Goal: Task Accomplishment & Management: Manage account settings

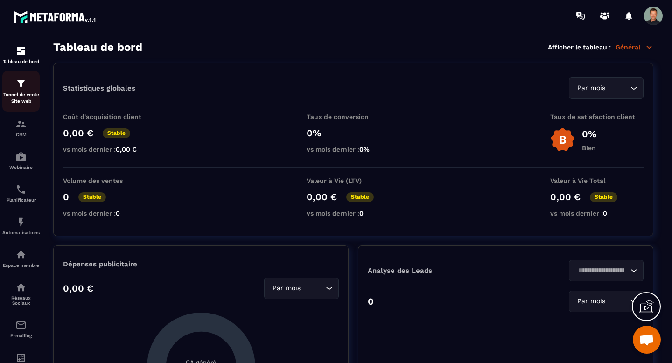
click at [18, 97] on p "Tunnel de vente Site web" at bounding box center [20, 97] width 37 height 13
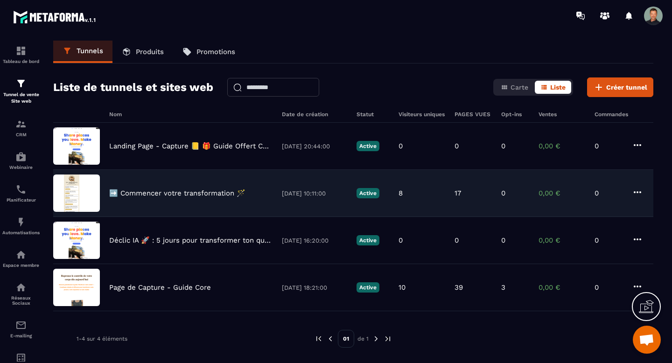
click at [226, 195] on p "➡️ Commencer votre transformation 🪄" at bounding box center [177, 193] width 136 height 8
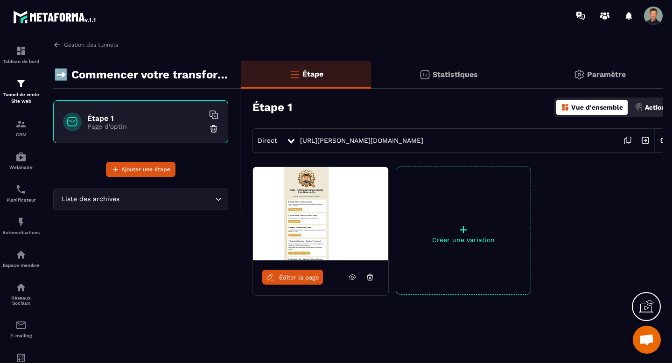
click at [137, 75] on p "➡️ Commencer votre transformation 🪄" at bounding box center [144, 74] width 180 height 19
click at [56, 77] on p "➡️ Commencer votre transformation 🪄" at bounding box center [144, 74] width 180 height 19
click at [57, 77] on p "➡️ Commencer votre transformation 🪄" at bounding box center [144, 74] width 180 height 19
click at [596, 73] on p "Paramètre" at bounding box center [606, 74] width 39 height 9
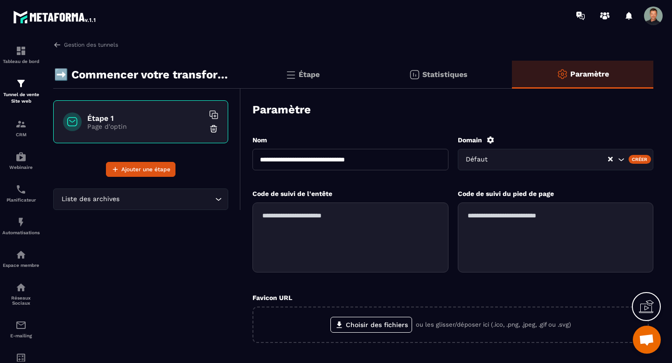
click at [261, 159] on input "**********" at bounding box center [350, 159] width 196 height 21
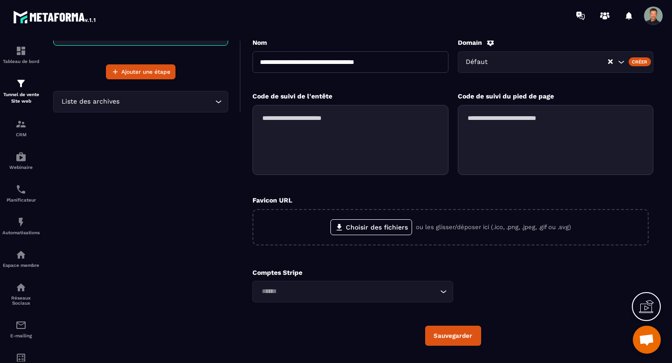
scroll to position [122, 0]
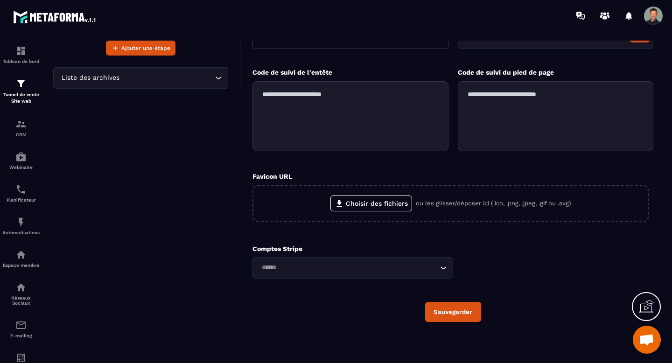
type input "**********"
click at [447, 309] on button "Sauvegarder" at bounding box center [453, 312] width 56 height 20
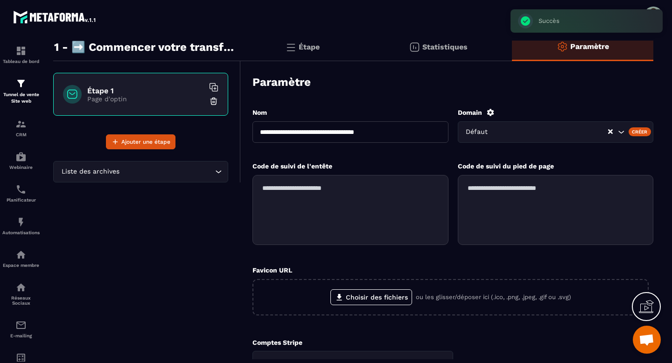
scroll to position [0, 0]
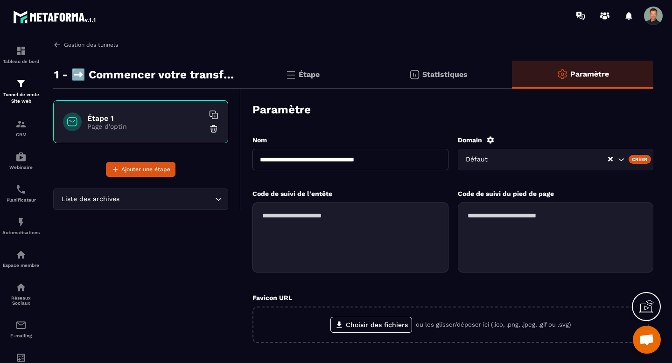
click at [57, 46] on img at bounding box center [57, 45] width 8 height 8
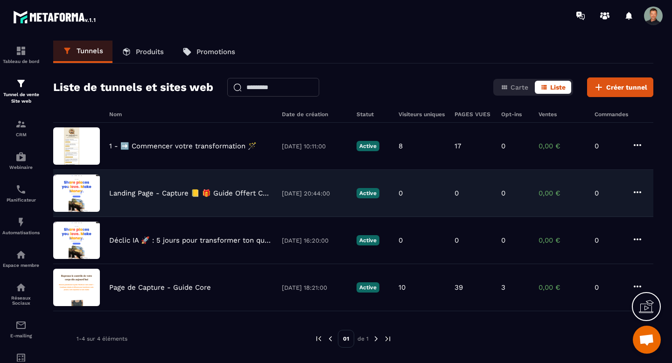
click at [209, 189] on p "Landing Page - Capture 📒 🎁 Guide Offert Core" at bounding box center [190, 193] width 163 height 8
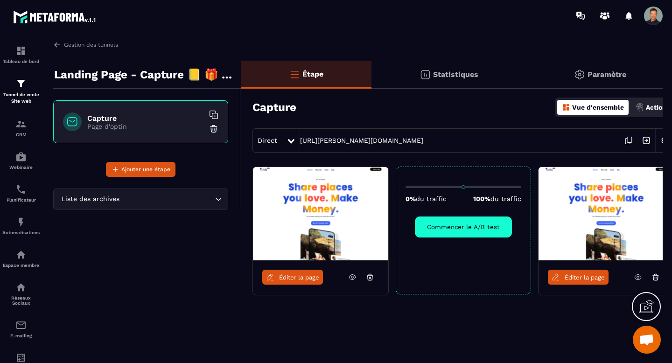
click at [578, 277] on span "Éditer la page" at bounding box center [584, 277] width 40 height 7
